Goal: Task Accomplishment & Management: Use online tool/utility

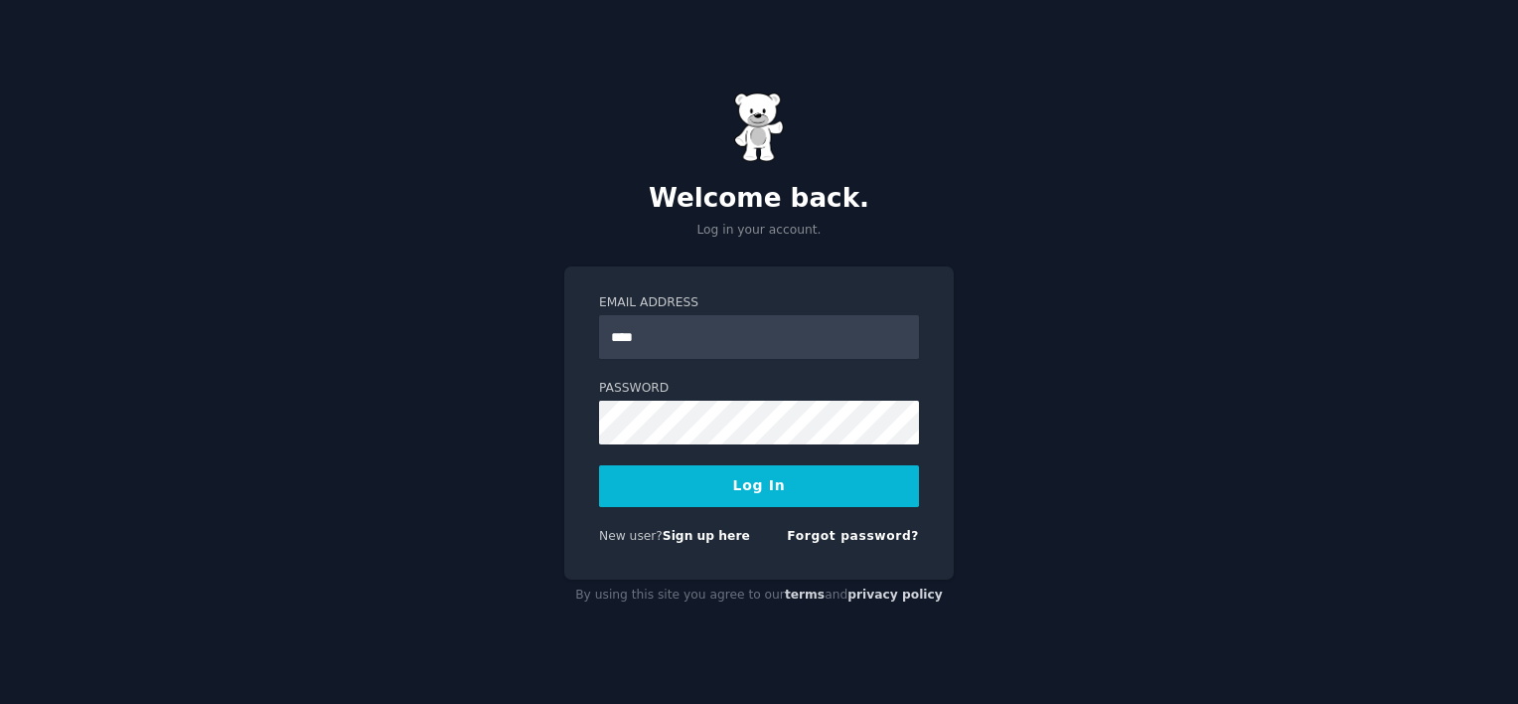
type input "**********"
click at [599, 465] on button "Log In" at bounding box center [759, 486] width 320 height 42
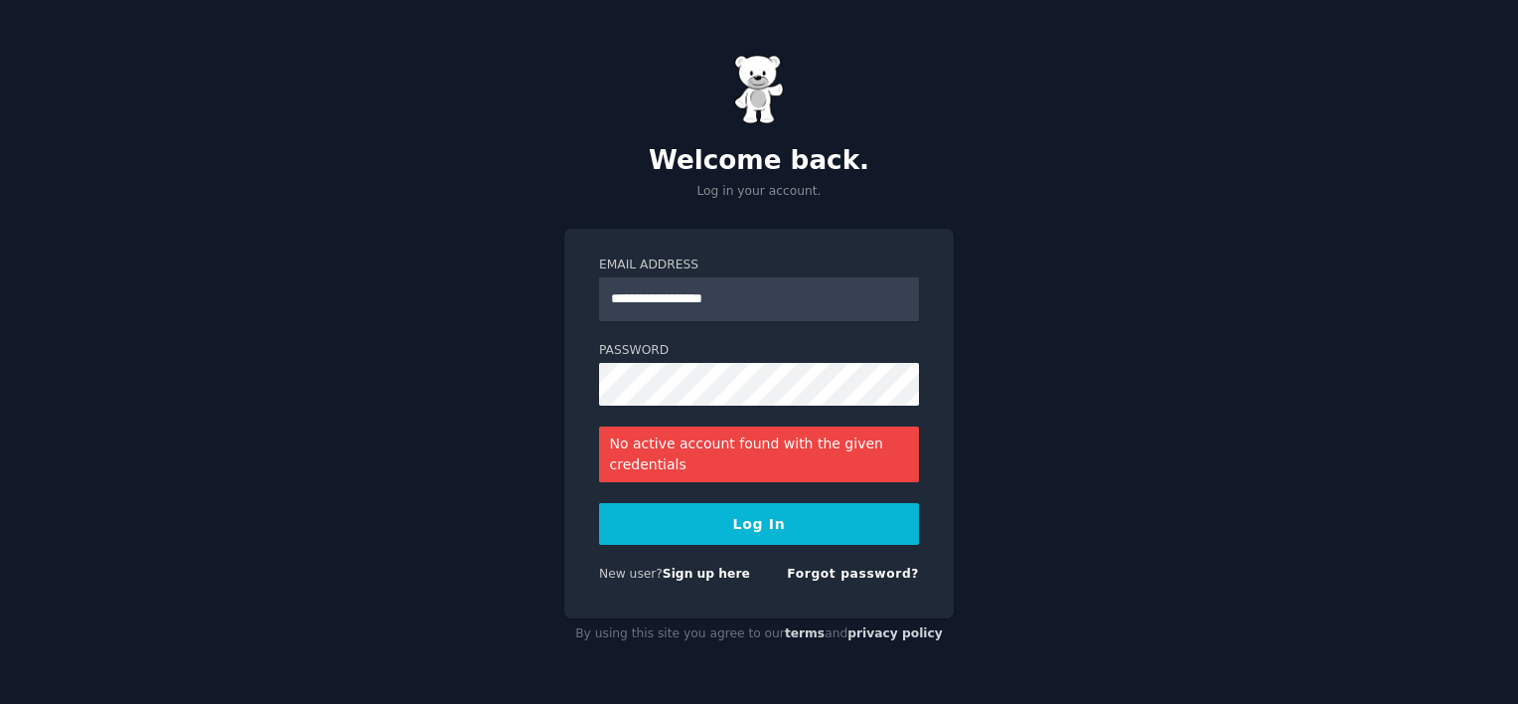
click at [711, 581] on div "New user? Sign up here" at bounding box center [674, 574] width 151 height 18
click at [708, 580] on link "Sign up here" at bounding box center [706, 573] width 87 height 14
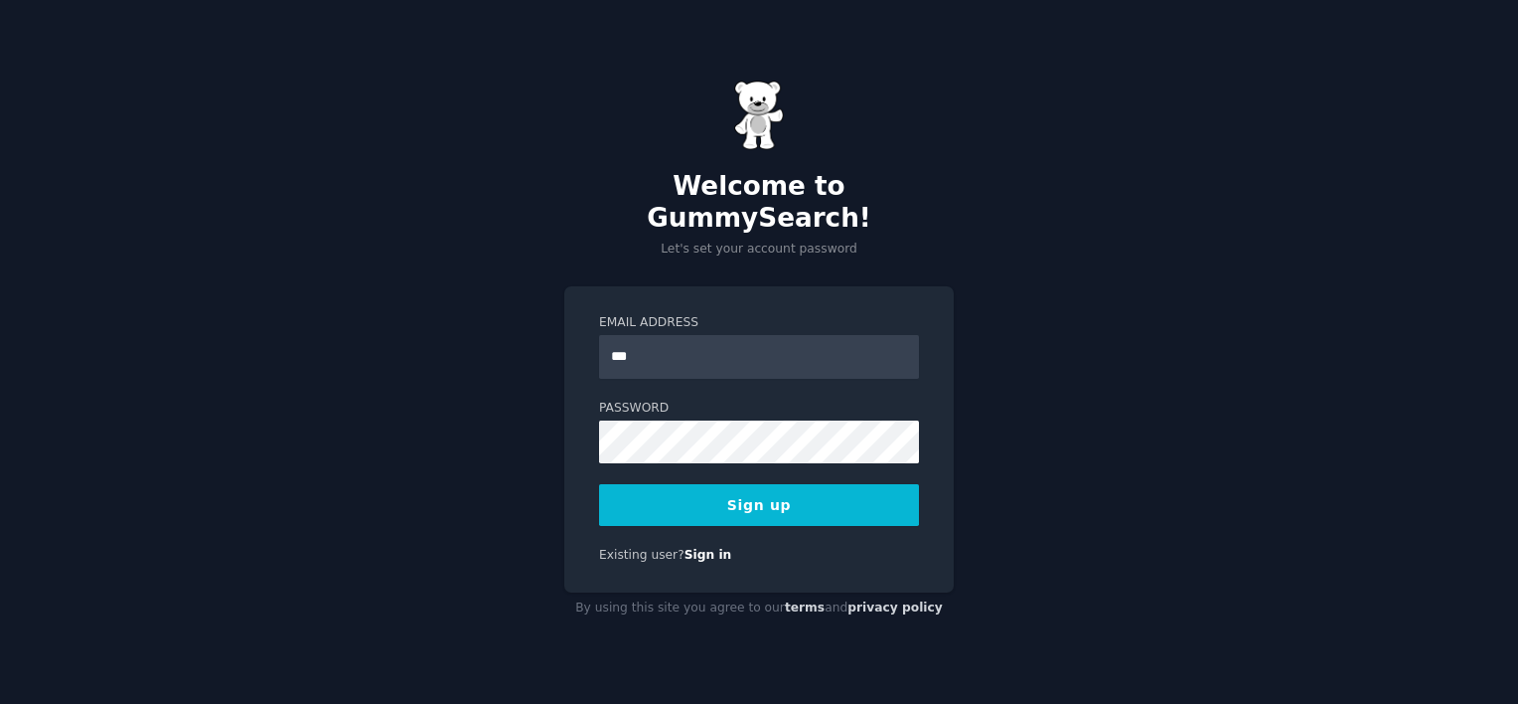
type input "**********"
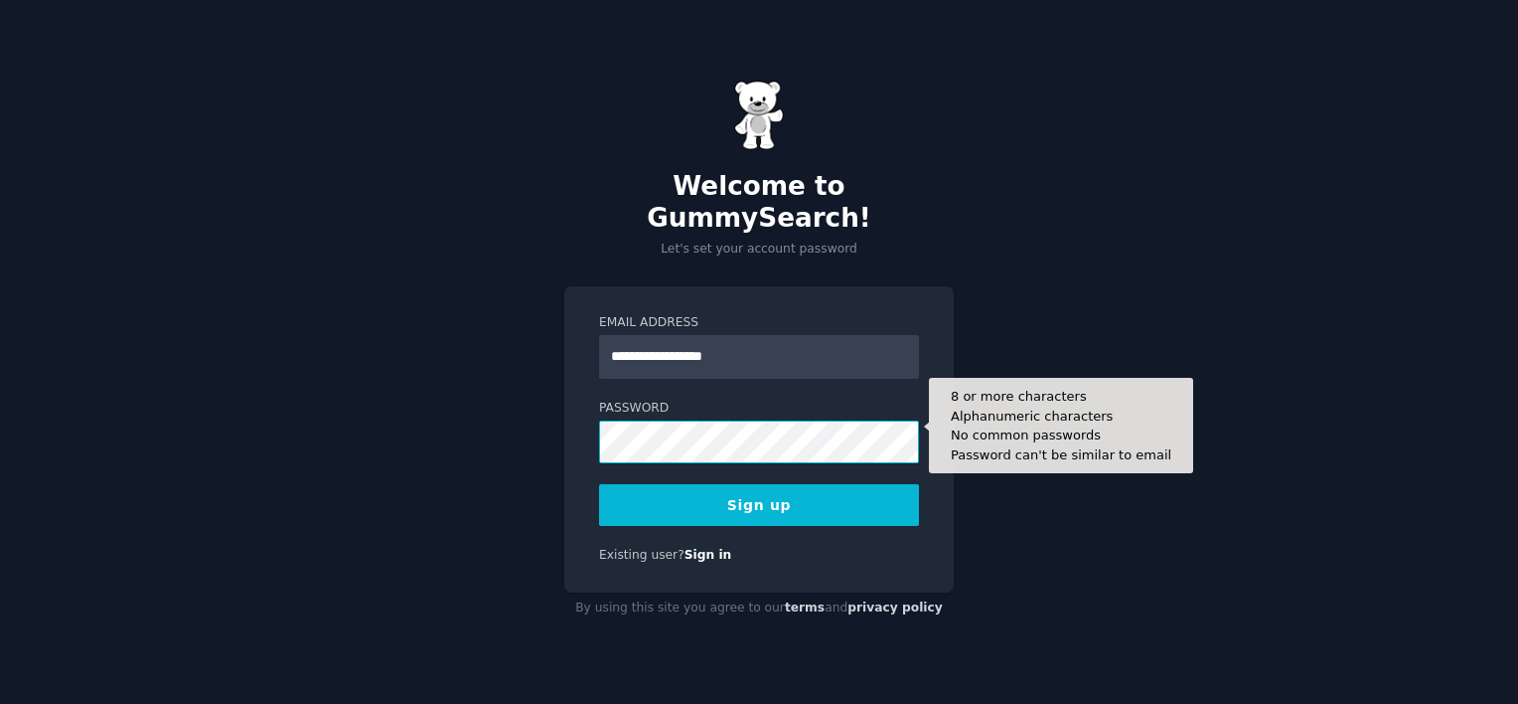
click at [599, 484] on button "Sign up" at bounding box center [759, 505] width 320 height 42
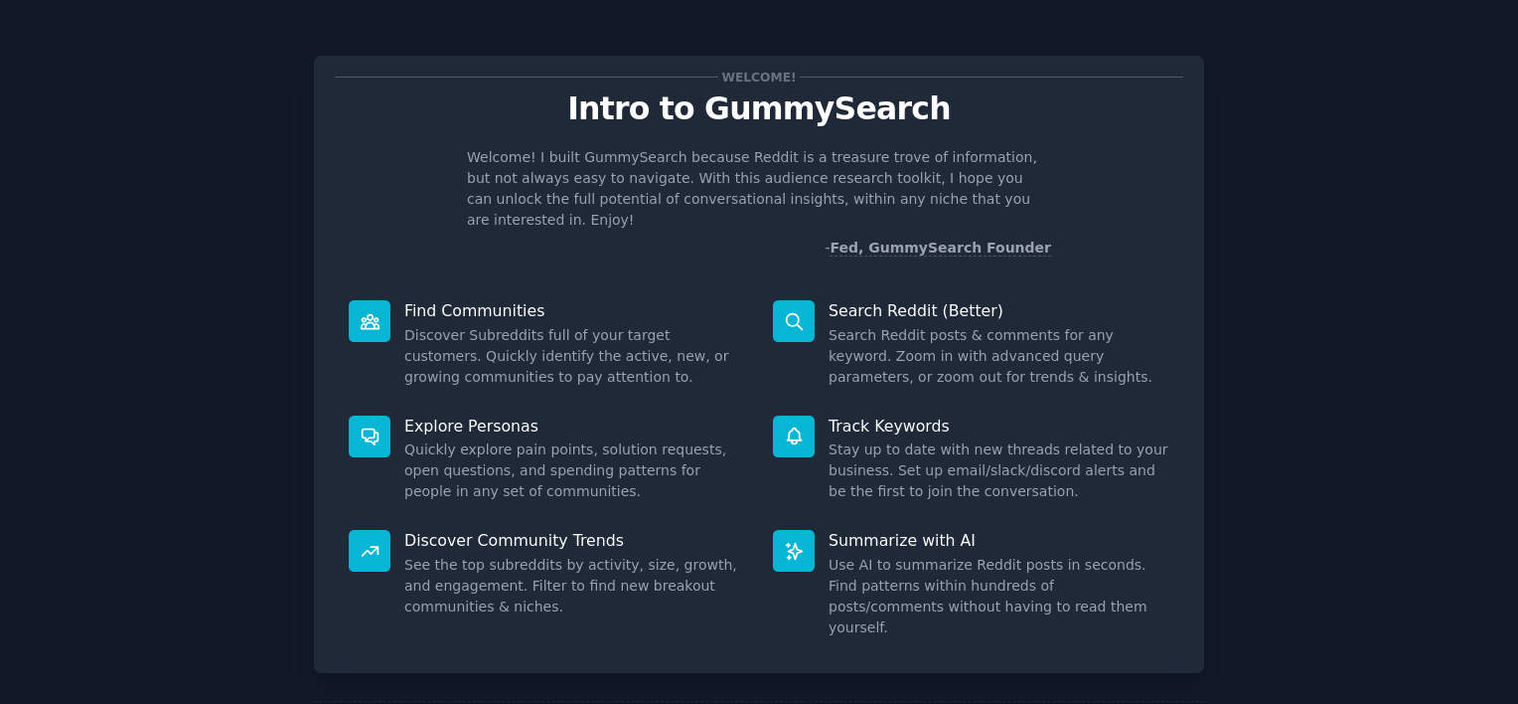
scroll to position [74, 0]
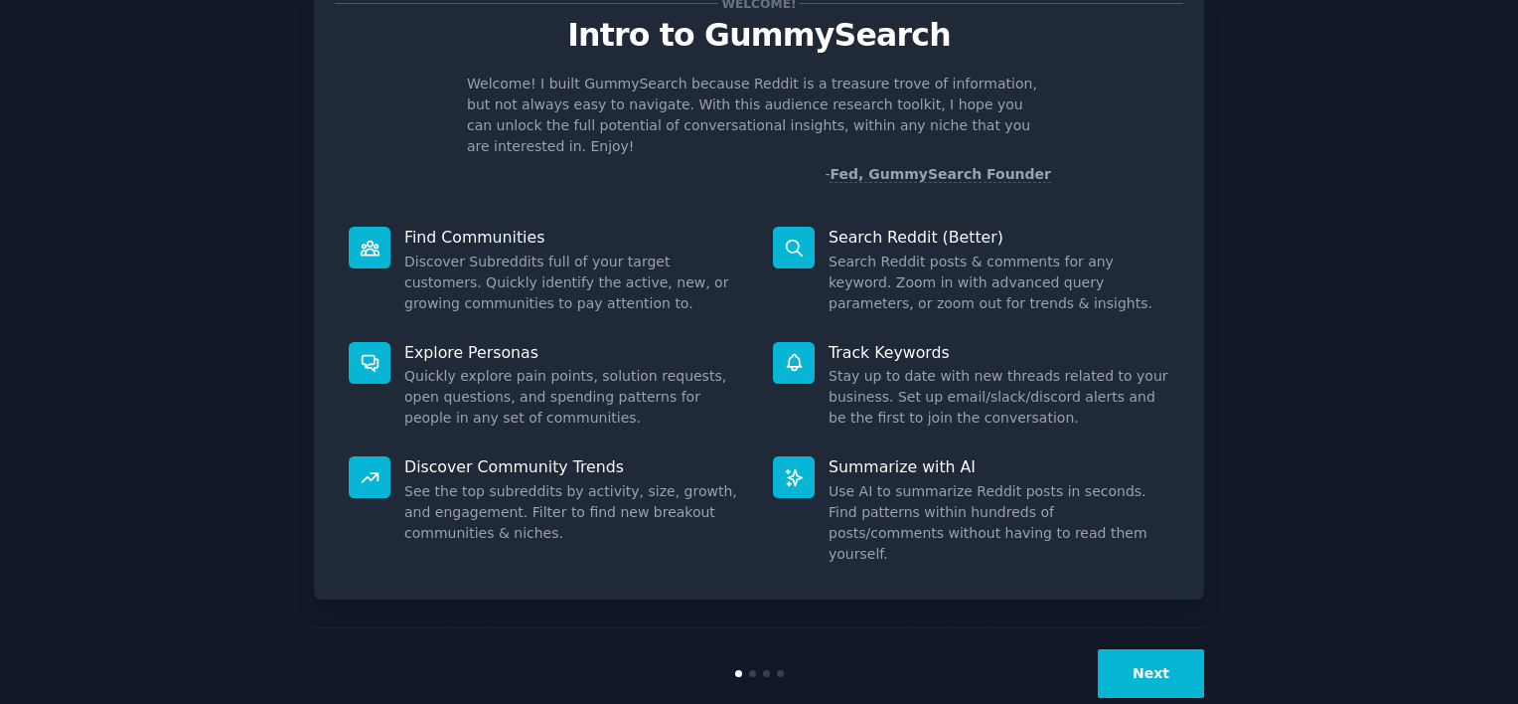
click at [1173, 649] on button "Next" at bounding box center [1151, 673] width 106 height 49
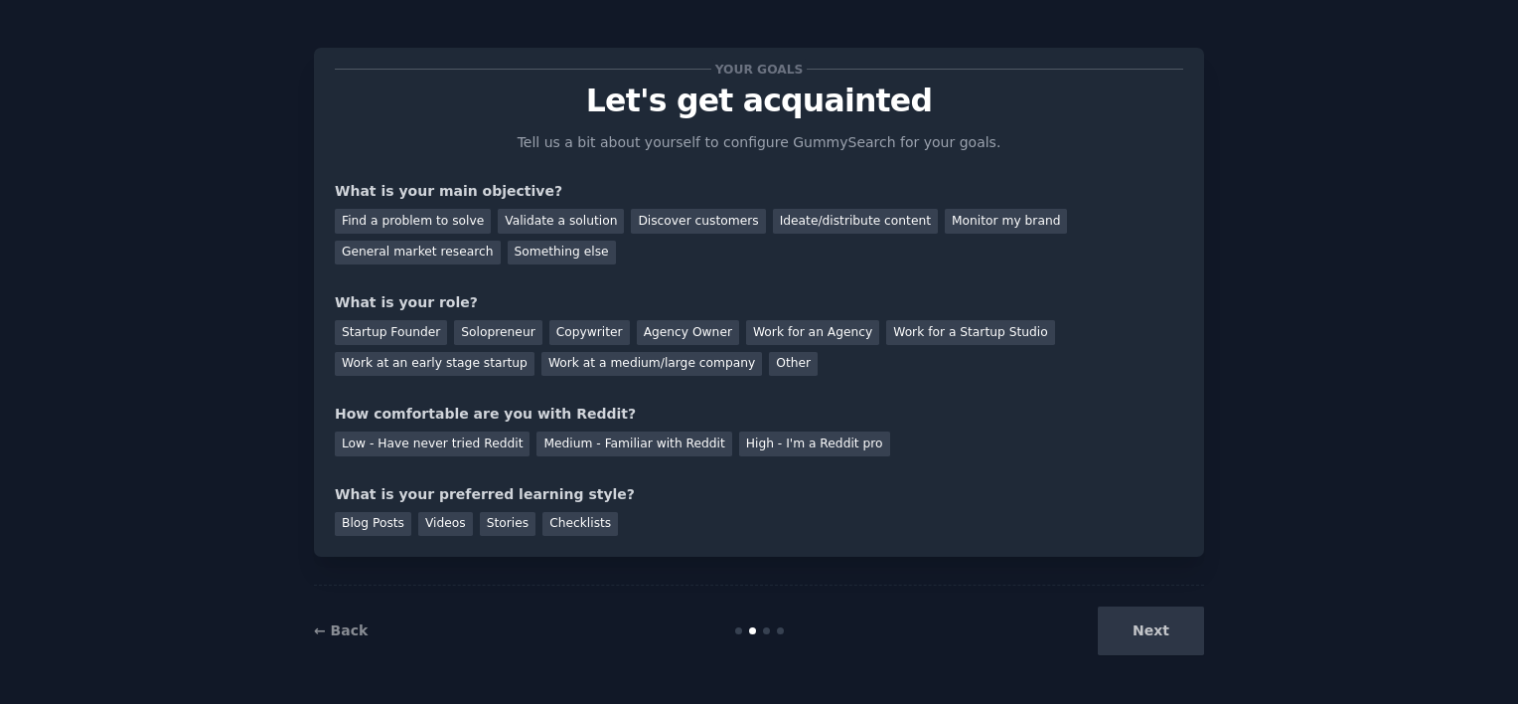
scroll to position [8, 0]
click at [1173, 617] on div "Next" at bounding box center [1055, 630] width 297 height 49
click at [685, 223] on div "Discover customers" at bounding box center [698, 221] width 134 height 25
click at [746, 328] on div "Work for an Agency" at bounding box center [812, 332] width 133 height 25
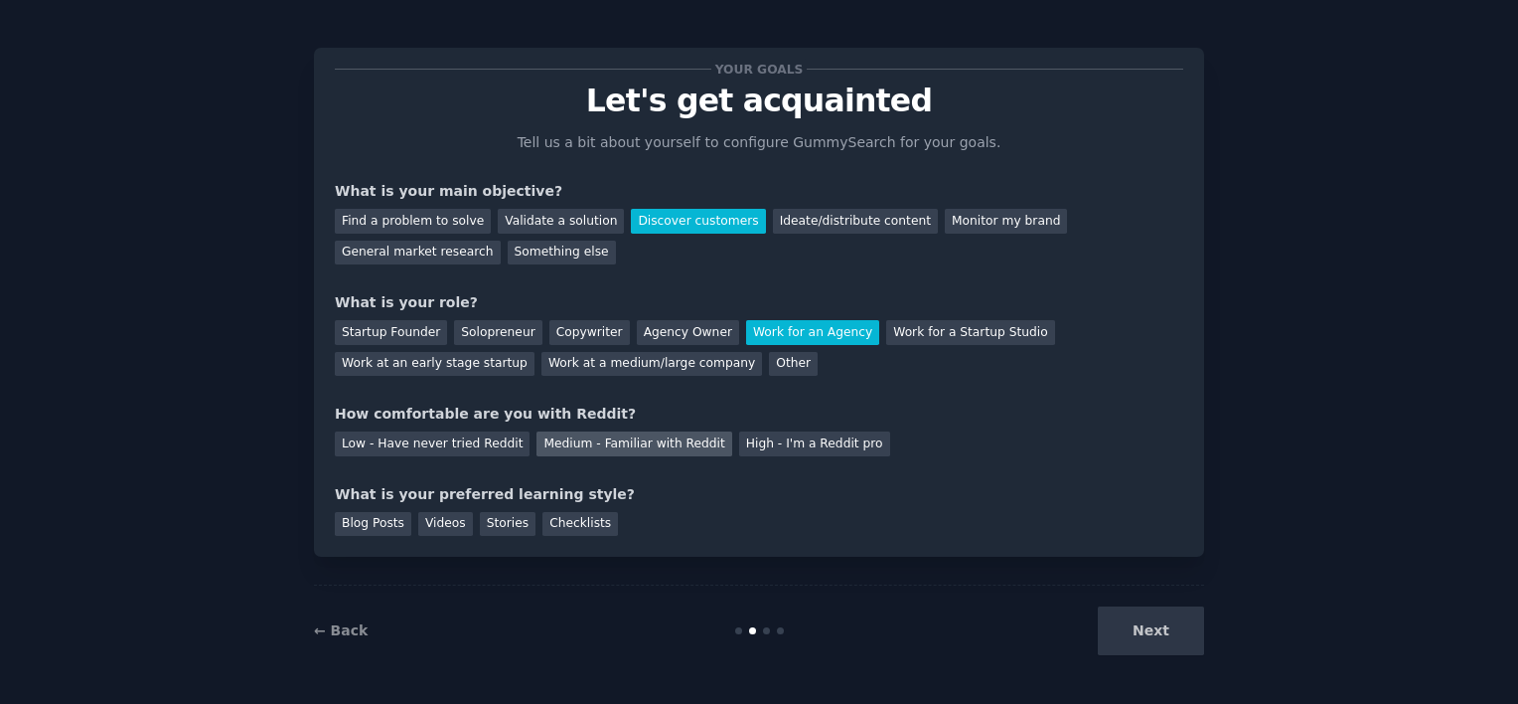
click at [644, 433] on div "Medium - Familiar with Reddit" at bounding box center [634, 443] width 195 height 25
click at [1184, 636] on div "Next" at bounding box center [1055, 630] width 297 height 49
click at [1175, 638] on div "Next" at bounding box center [1055, 630] width 297 height 49
click at [437, 521] on div "Videos" at bounding box center [445, 524] width 55 height 25
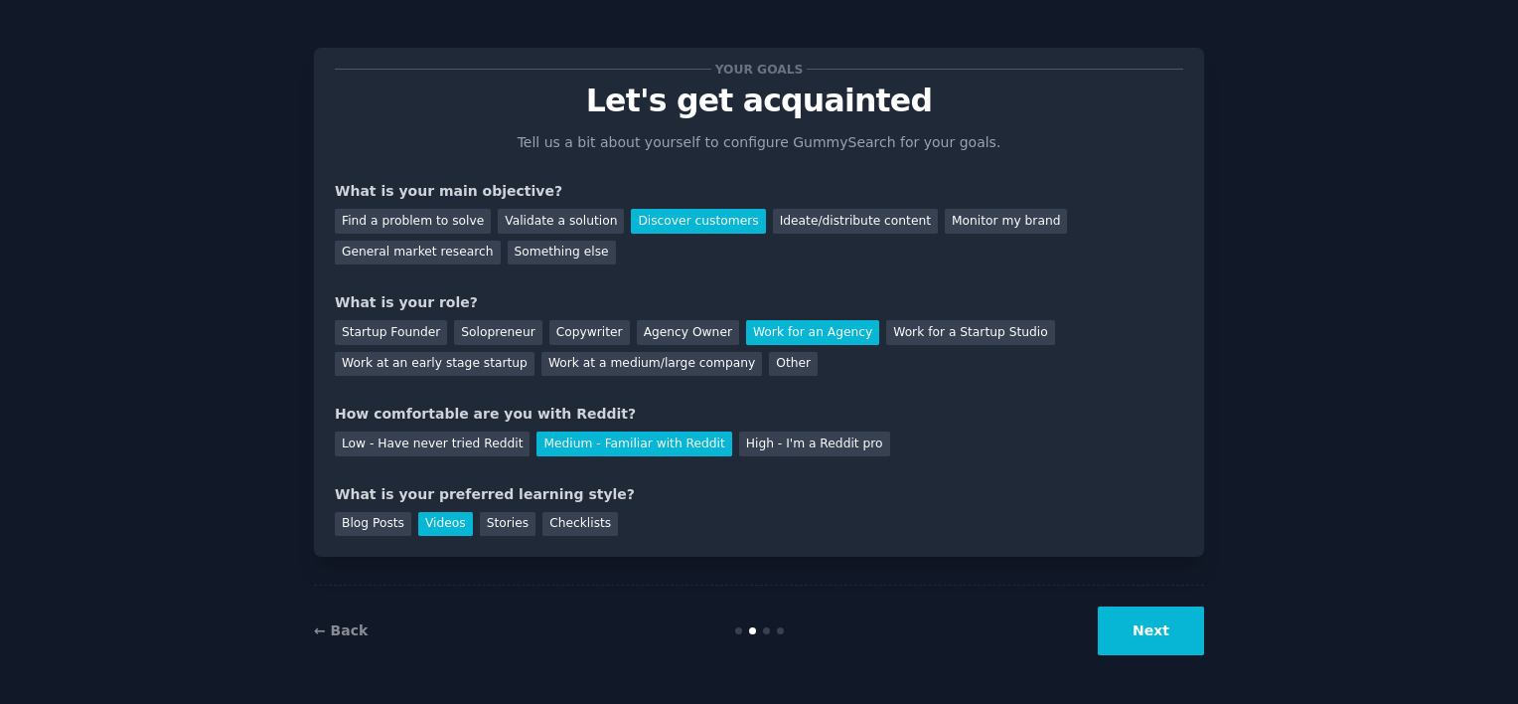
click at [1129, 636] on button "Next" at bounding box center [1151, 630] width 106 height 49
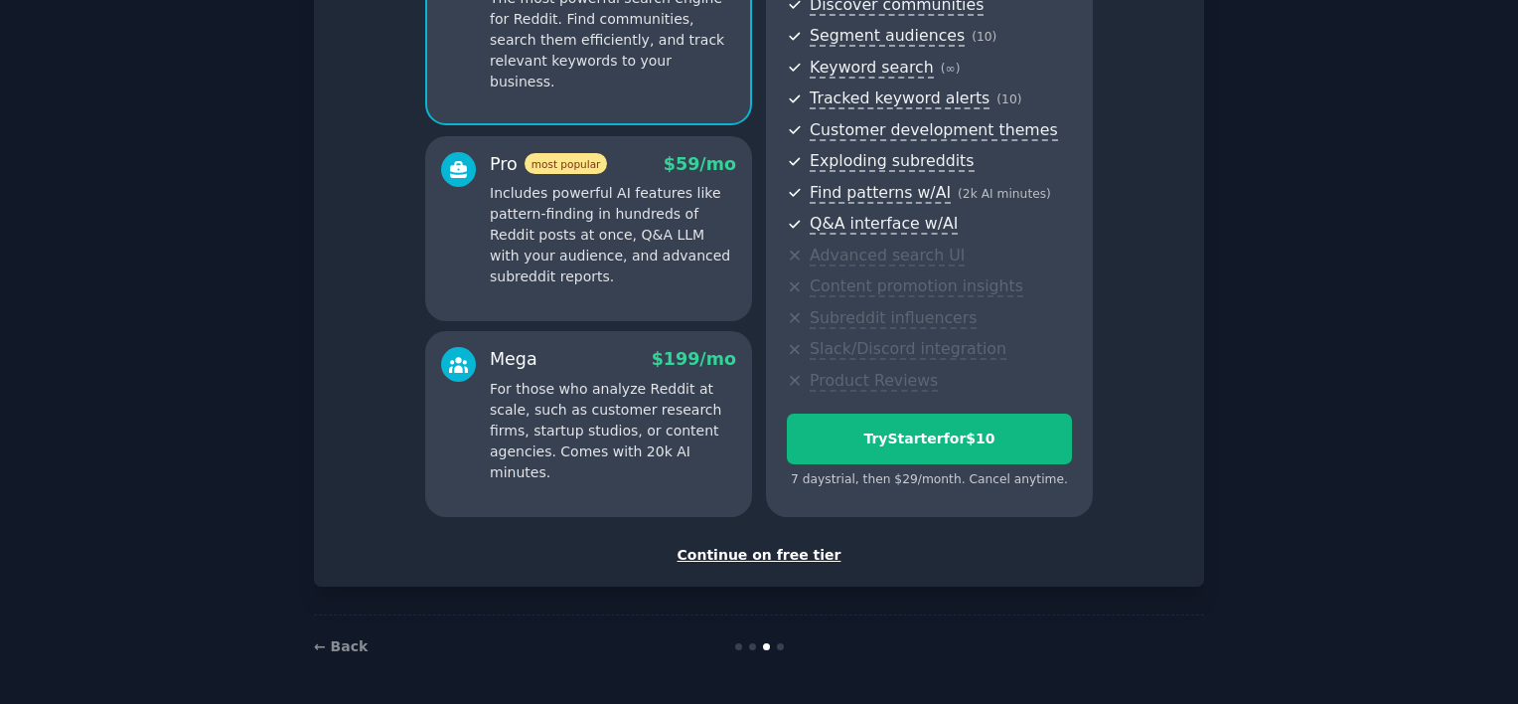
click at [783, 545] on div "Continue on free tier" at bounding box center [759, 555] width 849 height 21
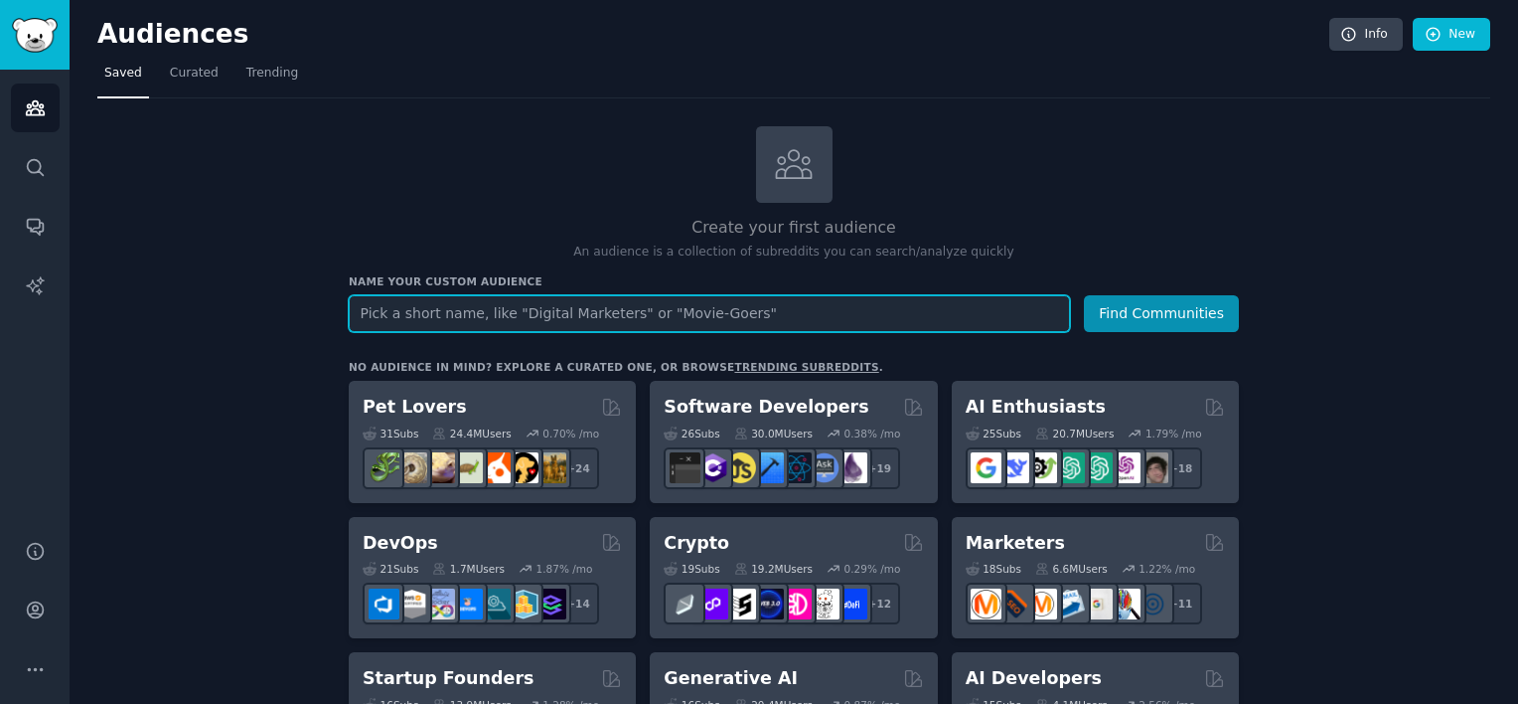
click at [793, 323] on input "text" at bounding box center [709, 313] width 721 height 37
type input "m"
type input "mindfullness"
click at [1084, 295] on button "Find Communities" at bounding box center [1161, 313] width 155 height 37
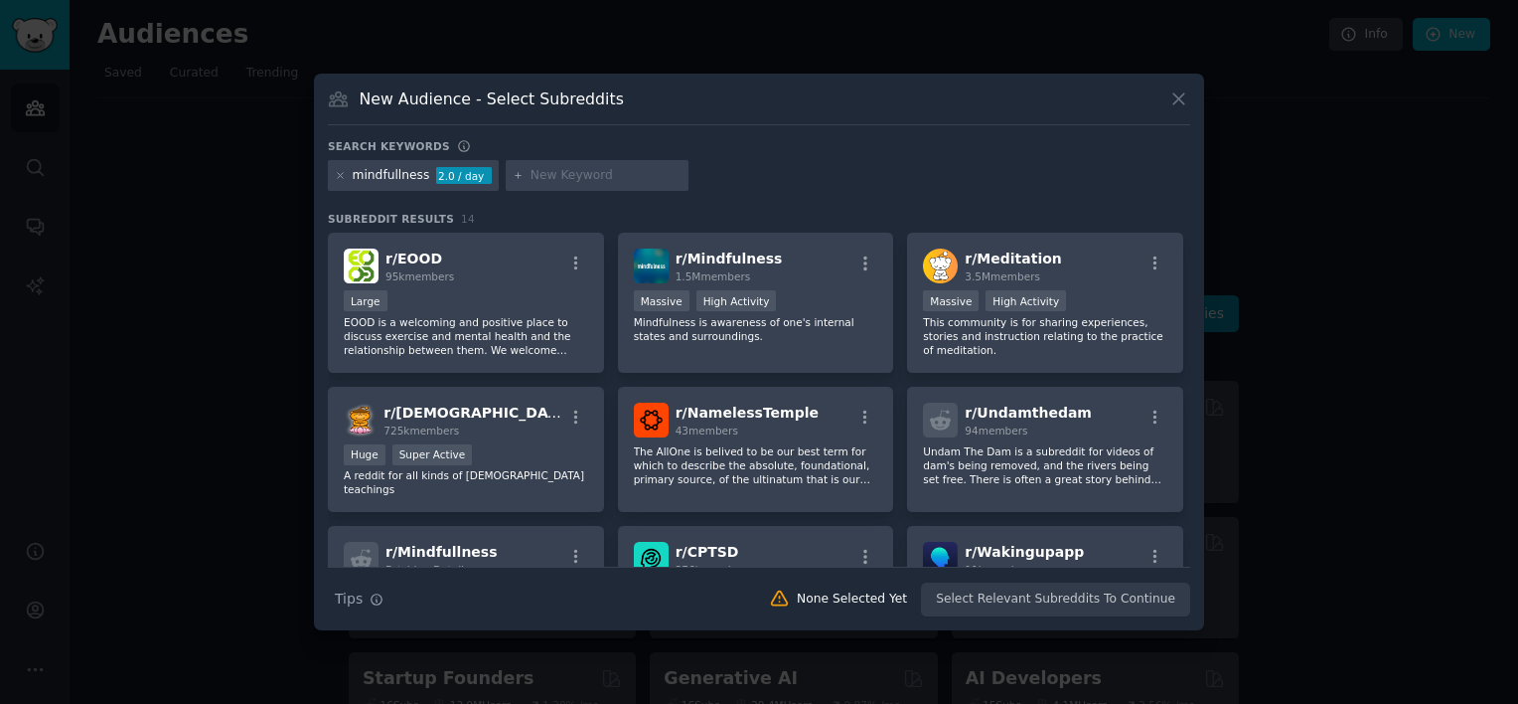
click at [346, 171] on div "mindfullness 2.0 / day" at bounding box center [413, 176] width 171 height 32
click at [796, 282] on div "r/ Mindfulness 1.5M members Massive High Activity Mindfulness is awareness of o…" at bounding box center [756, 303] width 276 height 140
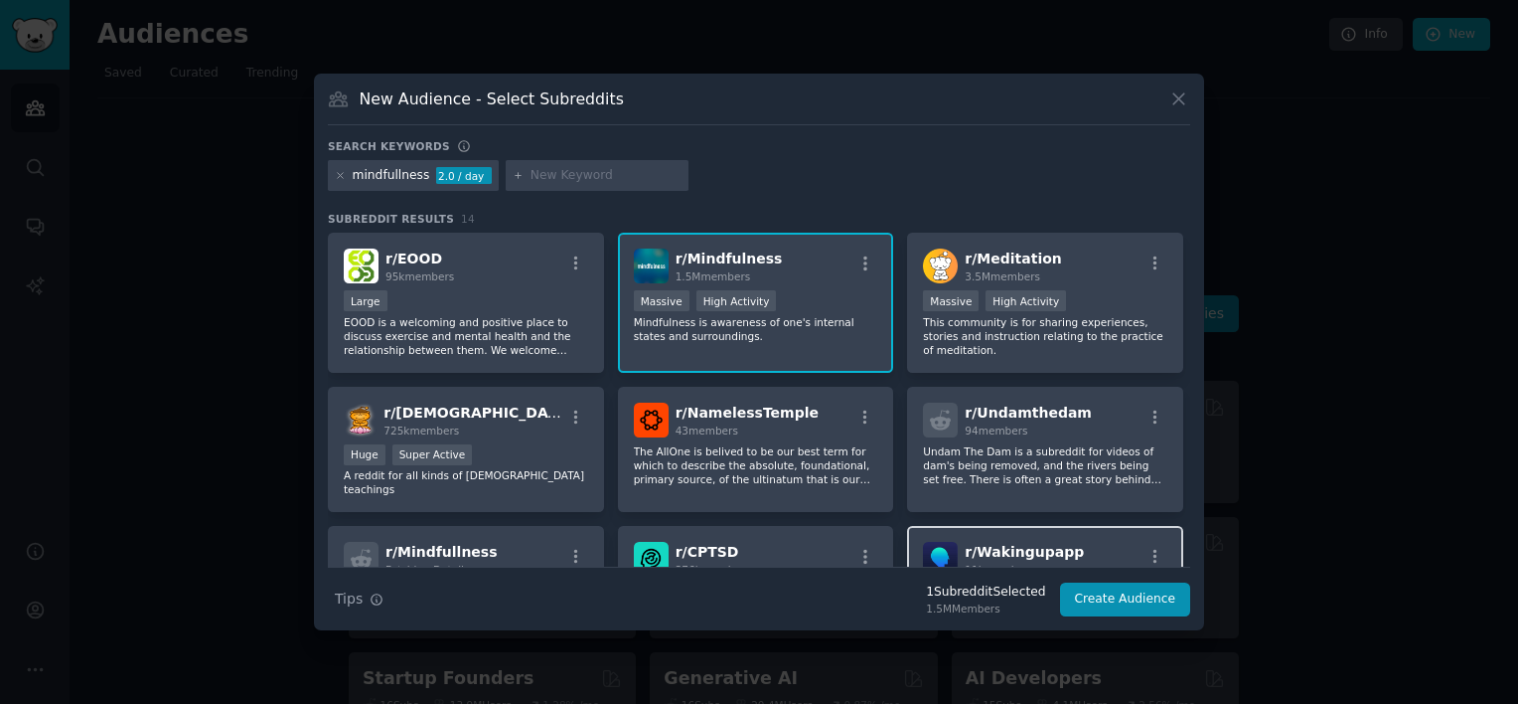
scroll to position [121, 0]
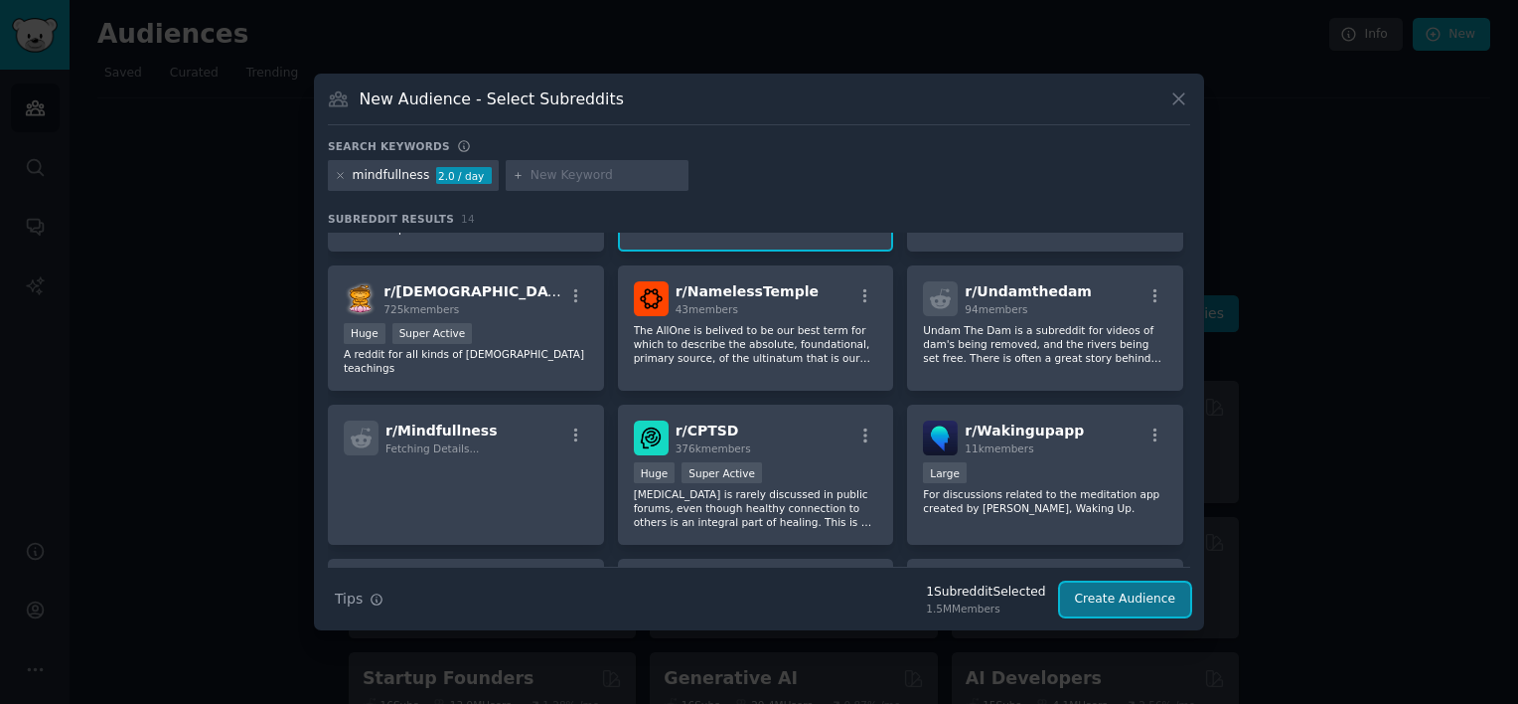
click at [1133, 608] on button "Create Audience" at bounding box center [1125, 599] width 131 height 34
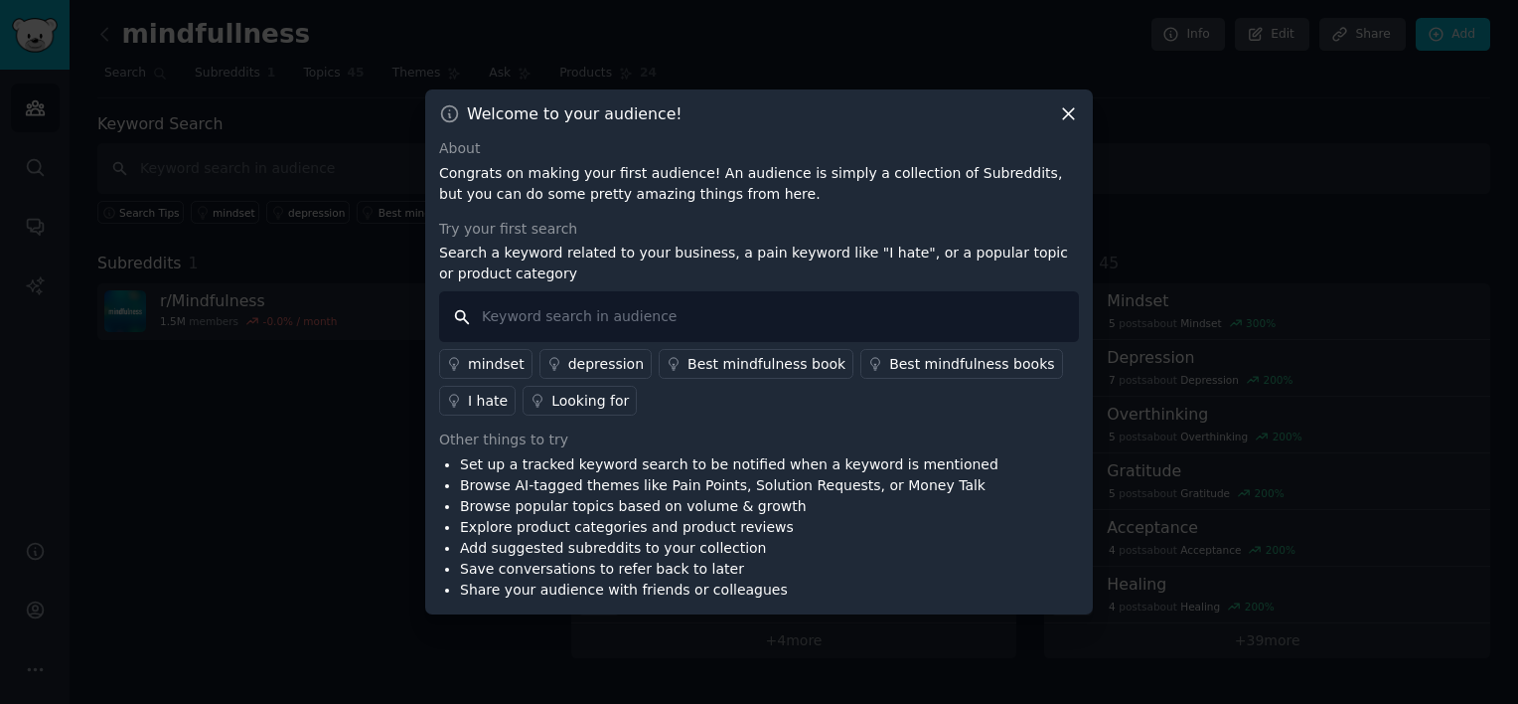
click at [586, 321] on input "text" at bounding box center [759, 316] width 640 height 51
type input "M"
click at [593, 394] on div "Looking for" at bounding box center [591, 401] width 78 height 21
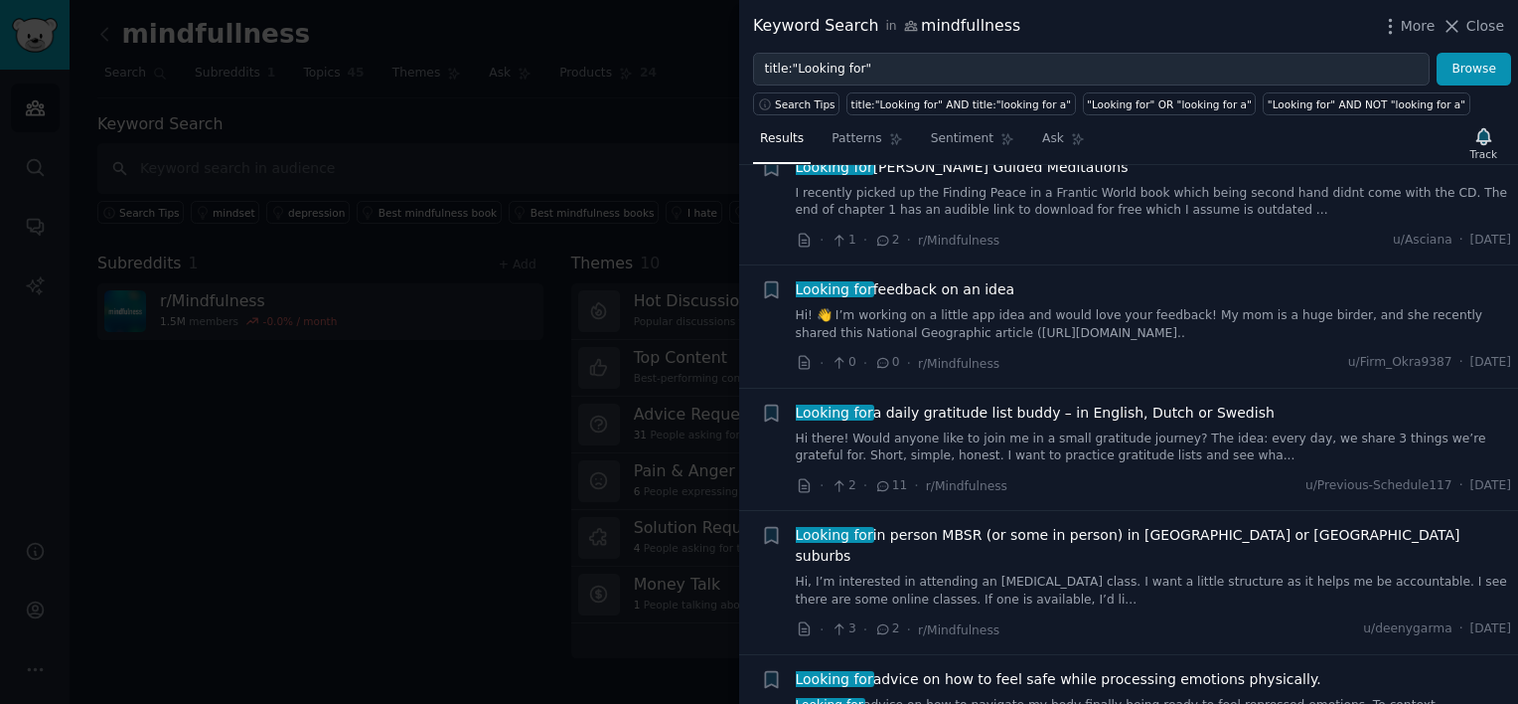
scroll to position [55, 0]
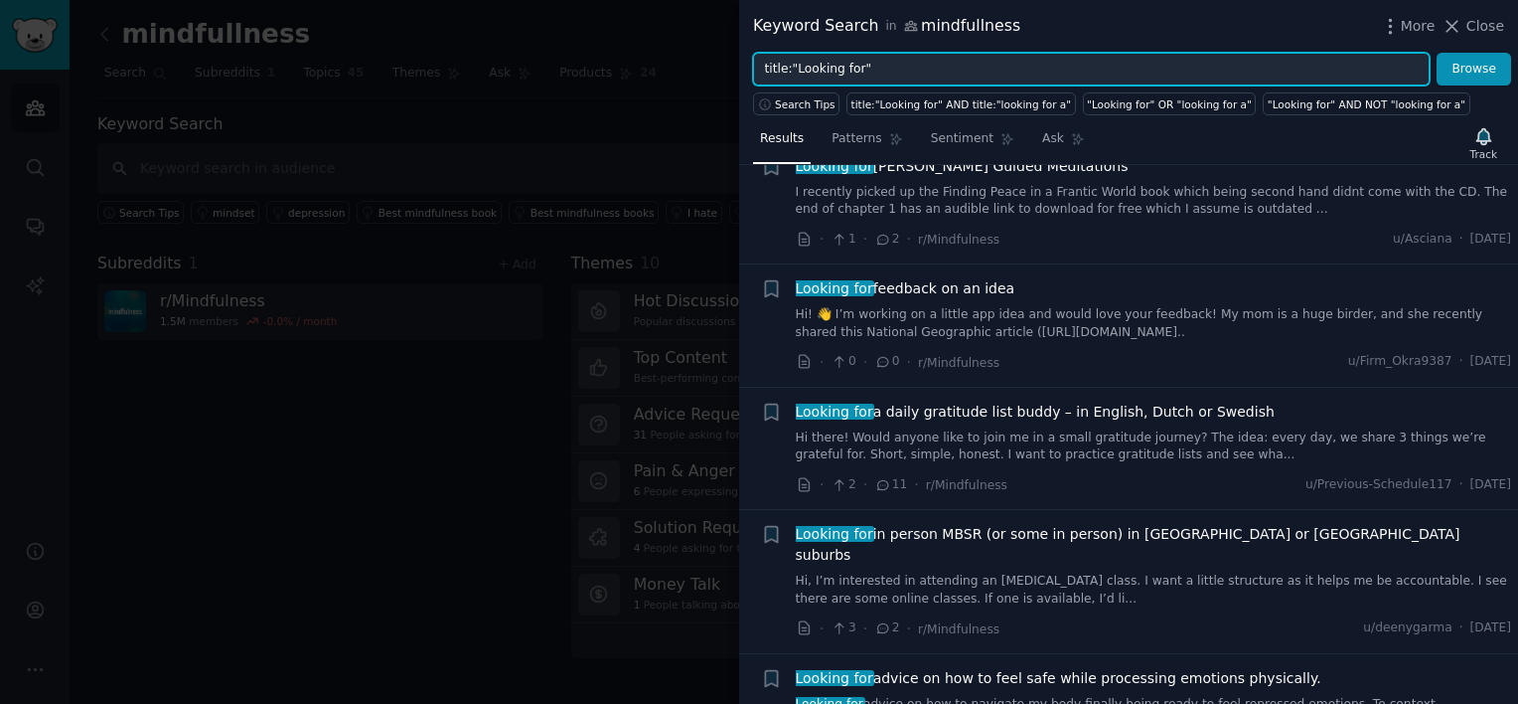
click at [877, 69] on input "title:"Looking for"" at bounding box center [1091, 70] width 677 height 34
type input "instill mindfulness"
click at [1437, 53] on button "Browse" at bounding box center [1474, 70] width 75 height 34
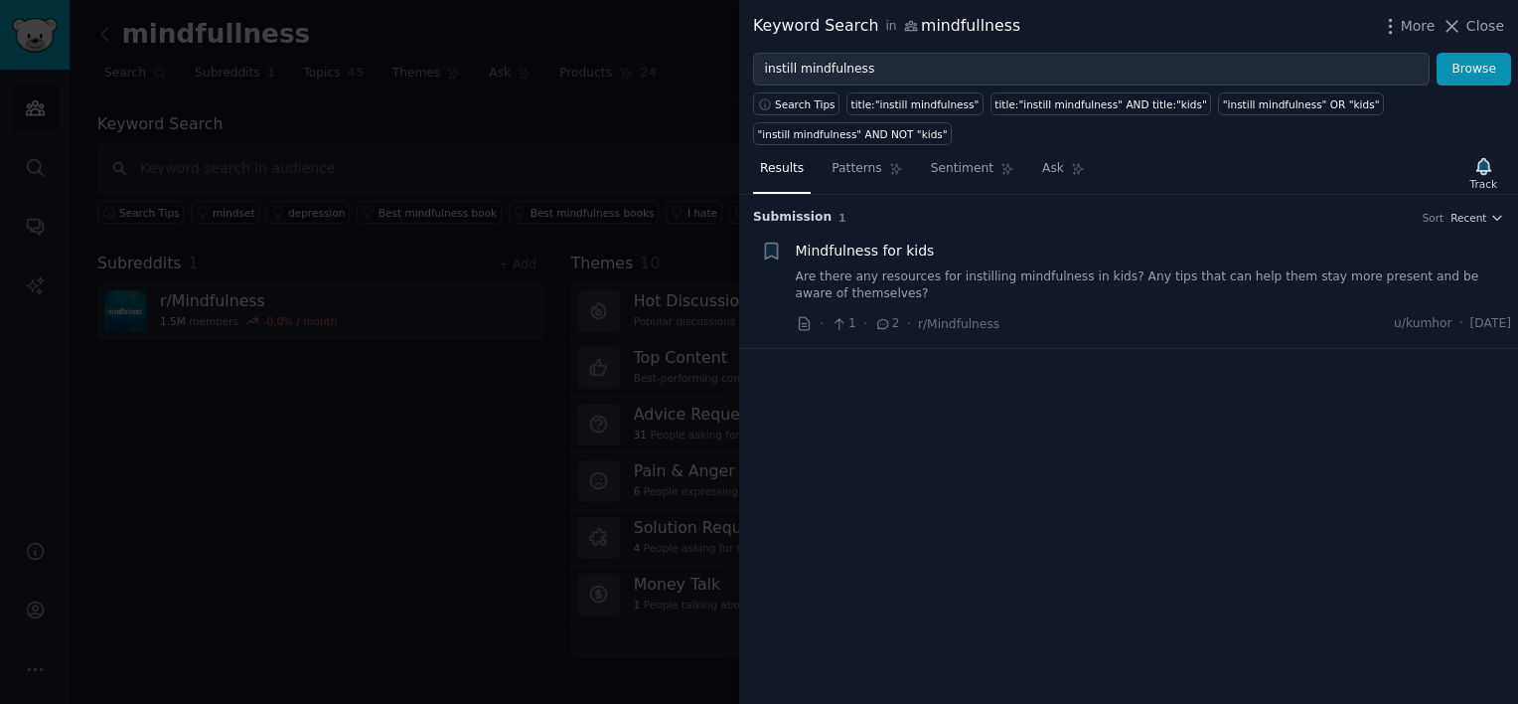
click at [879, 240] on span "Mindfulness for kids" at bounding box center [865, 250] width 139 height 21
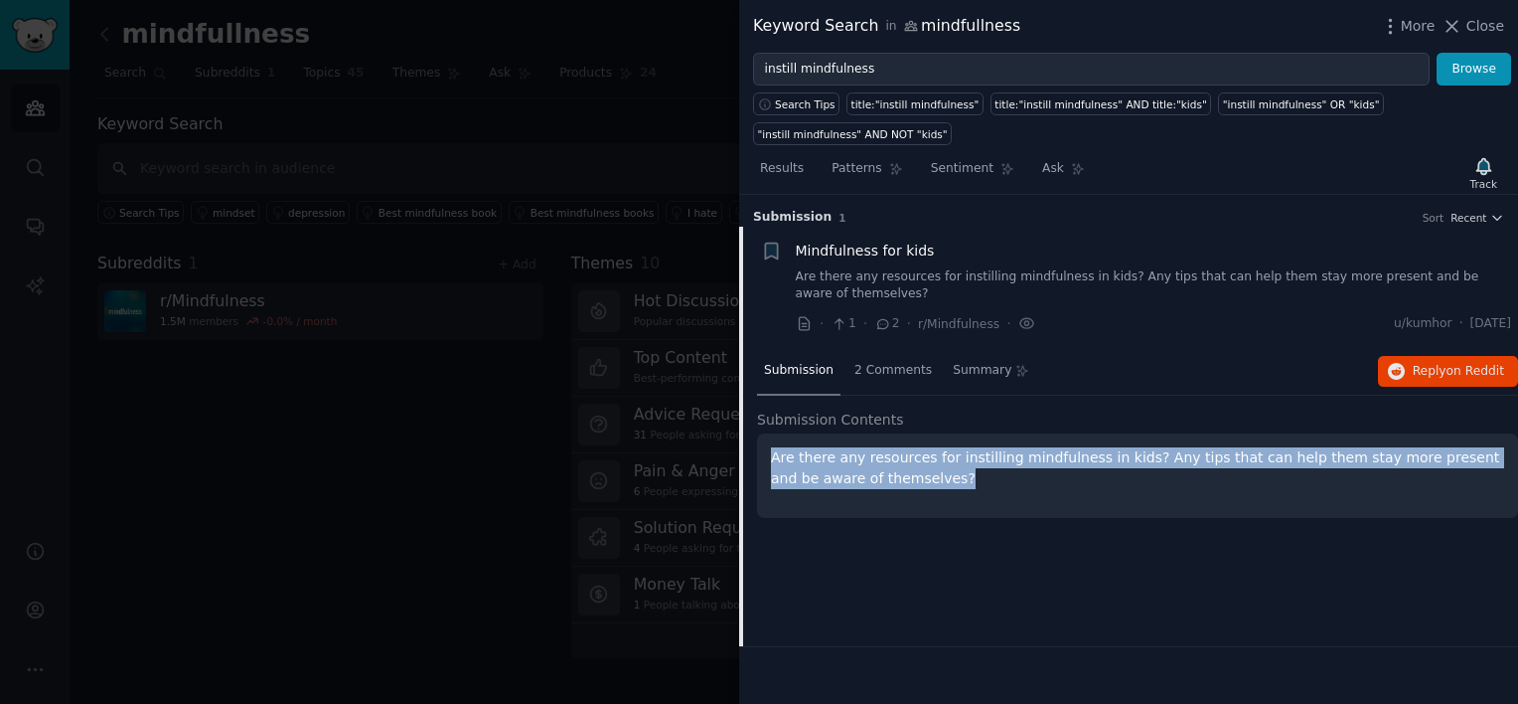
drag, startPoint x: 874, startPoint y: 423, endPoint x: 774, endPoint y: 408, distance: 101.5
click at [774, 447] on p "Are there any resources for instilling mindfulness in kids? Any tips that can h…" at bounding box center [1137, 468] width 733 height 42
copy p "Are there any resources for instilling mindfulness in kids? Any tips that can h…"
